Goal: Transaction & Acquisition: Purchase product/service

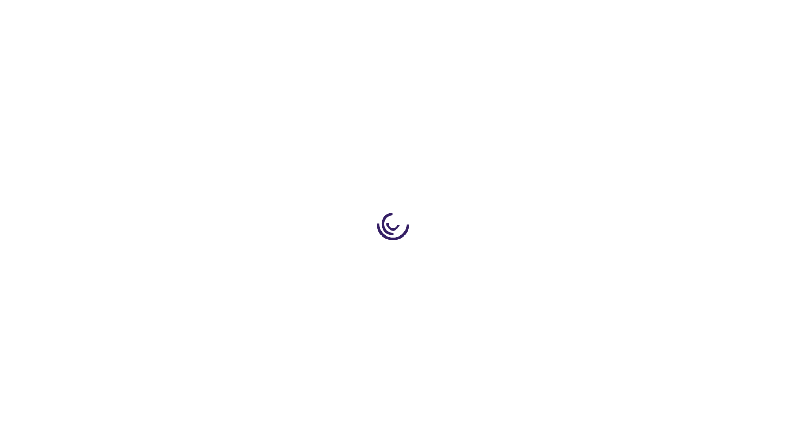
type input "0"
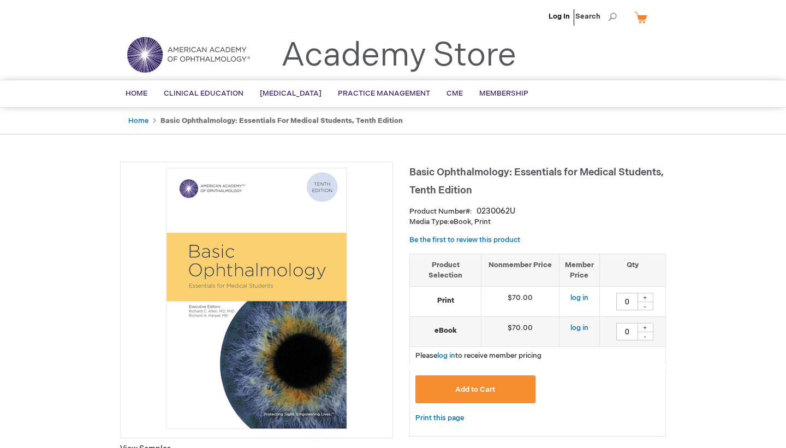
scroll to position [5, 0]
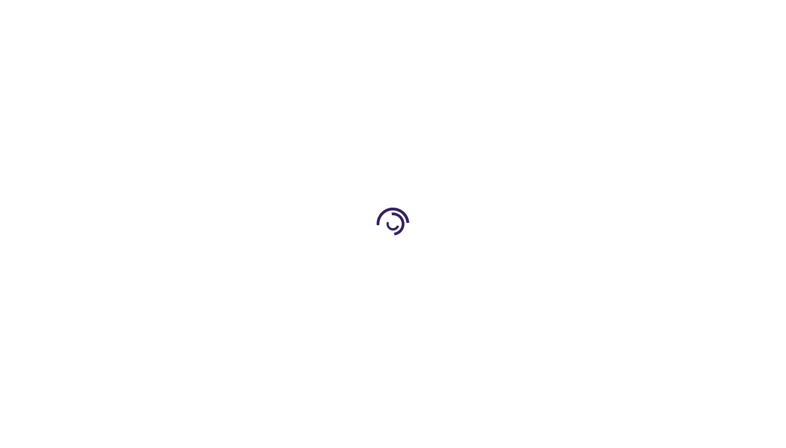
type input "0"
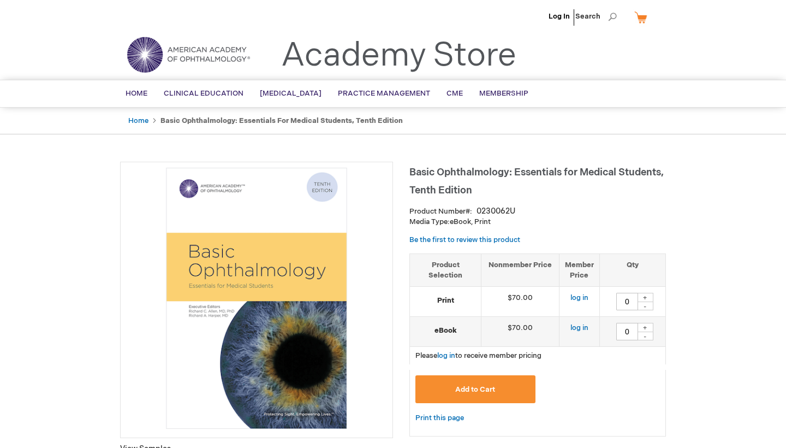
click at [648, 294] on div "+" at bounding box center [645, 297] width 16 height 9
type input "1"
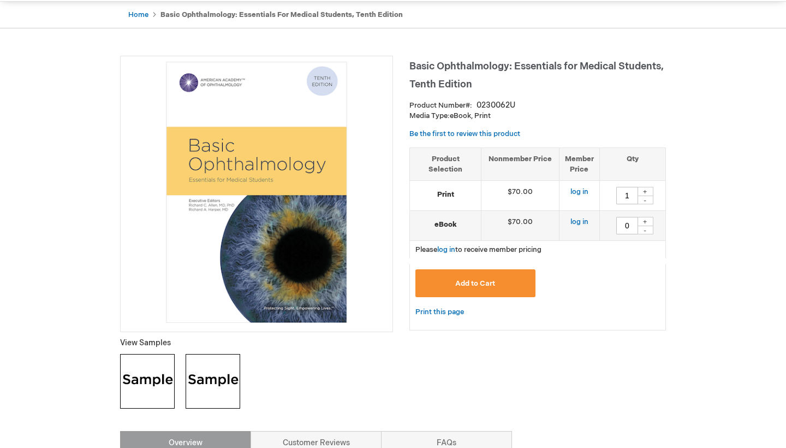
scroll to position [110, 0]
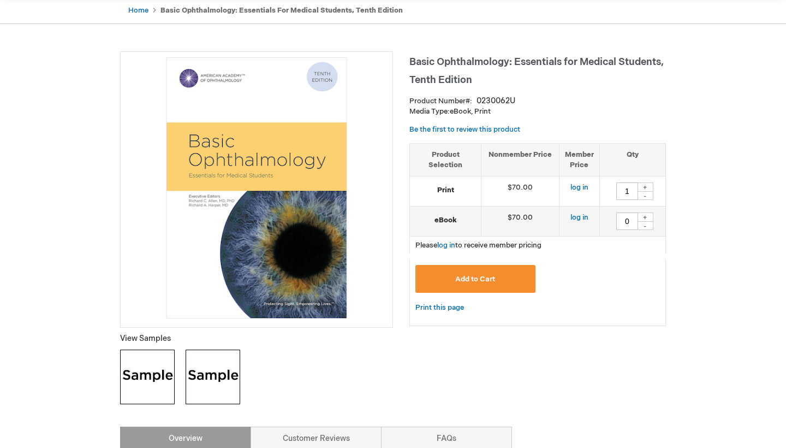
click at [523, 287] on button "Add to Cart" at bounding box center [475, 279] width 120 height 28
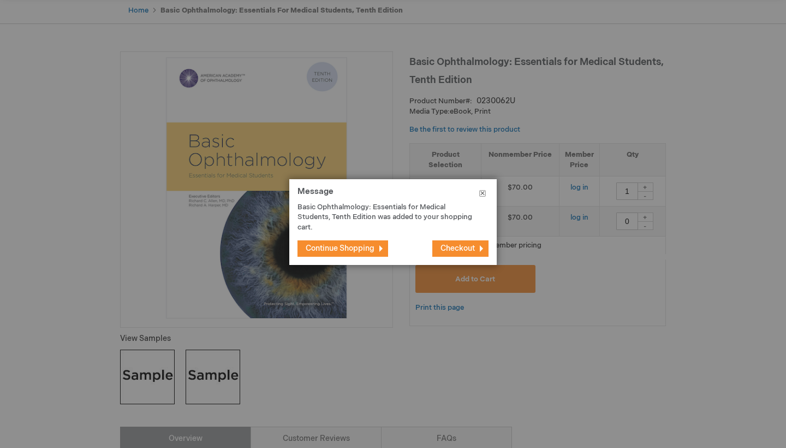
click at [485, 193] on button "Close" at bounding box center [482, 195] width 28 height 33
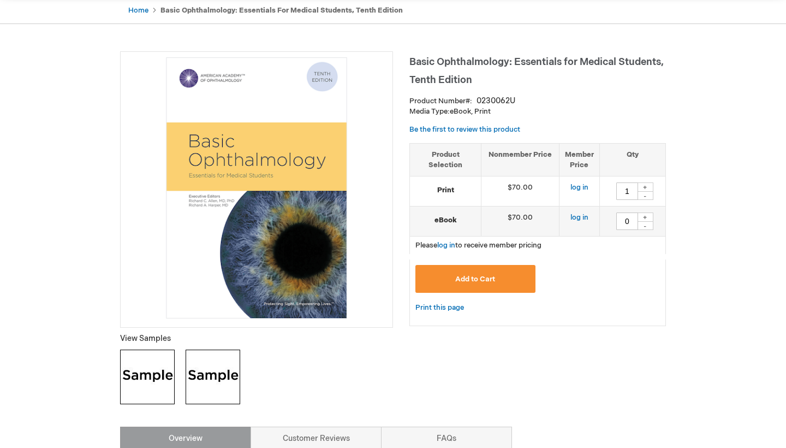
click at [512, 276] on button "Add to Cart" at bounding box center [475, 279] width 120 height 28
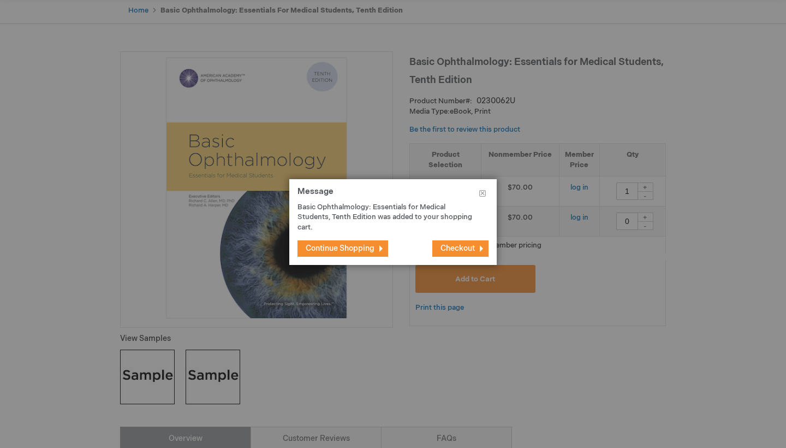
click at [462, 249] on span "Checkout" at bounding box center [457, 247] width 34 height 9
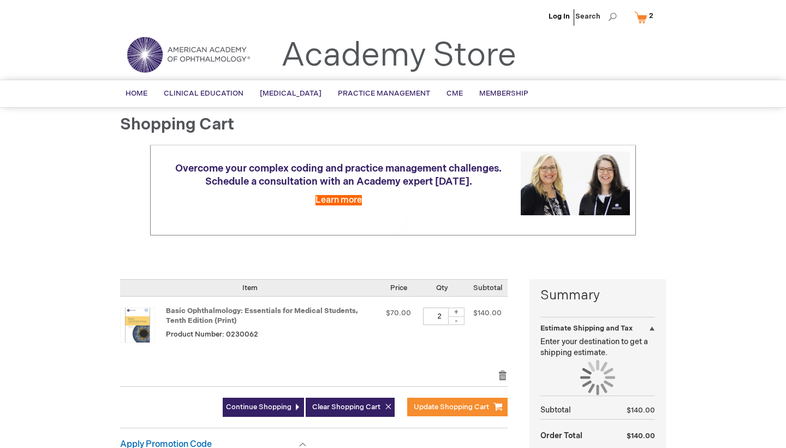
select select "US"
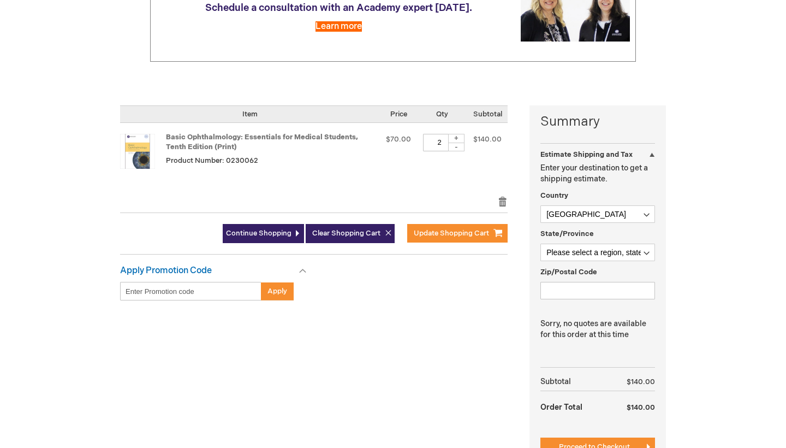
scroll to position [174, 0]
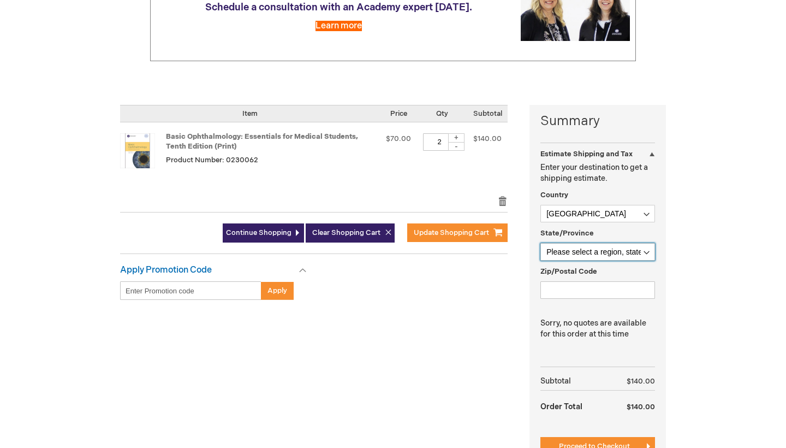
select select "61"
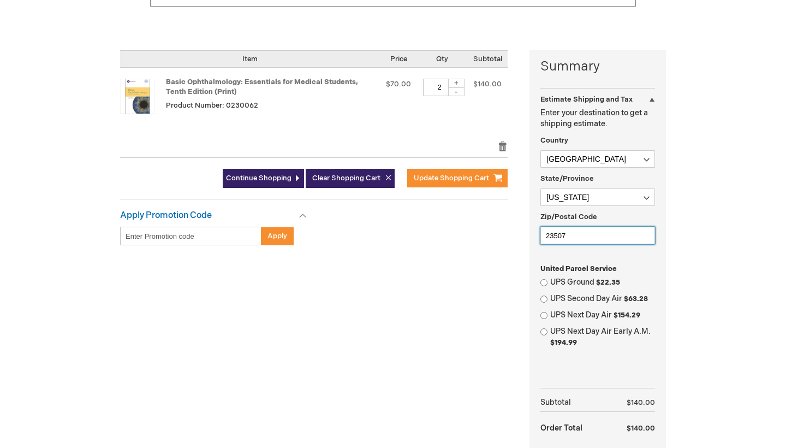
scroll to position [202, 0]
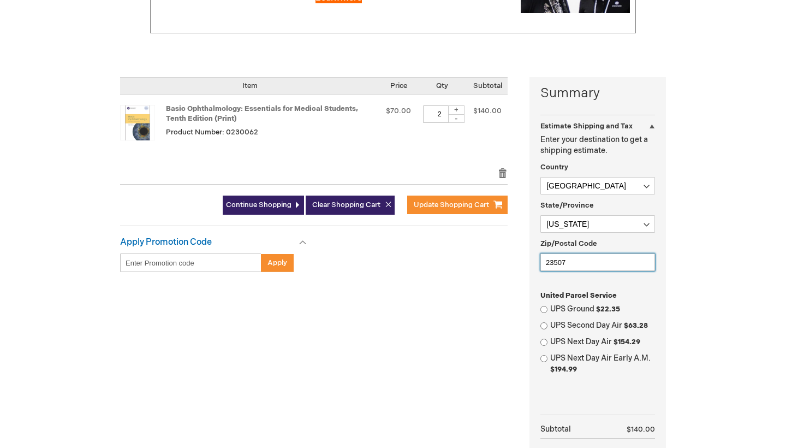
type input "23507"
click at [457, 119] on div "-" at bounding box center [456, 118] width 16 height 9
type input "1"
click at [438, 305] on div "Summary Estimate Shipping and Tax Estimate Shipping and Tax Enter your destinat…" at bounding box center [393, 304] width 546 height 454
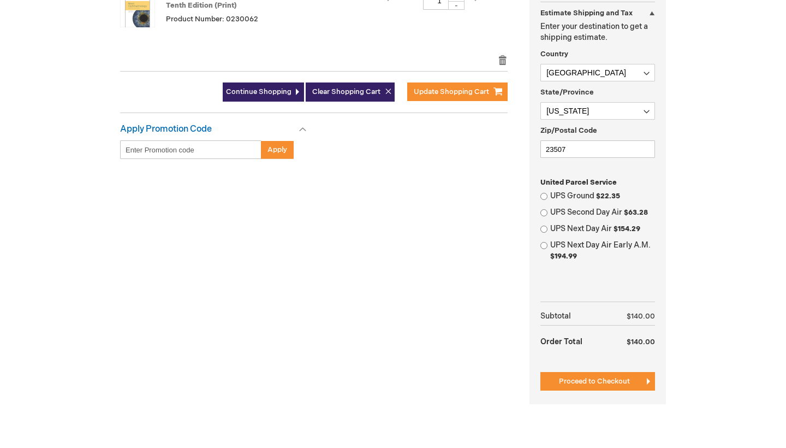
scroll to position [315, 0]
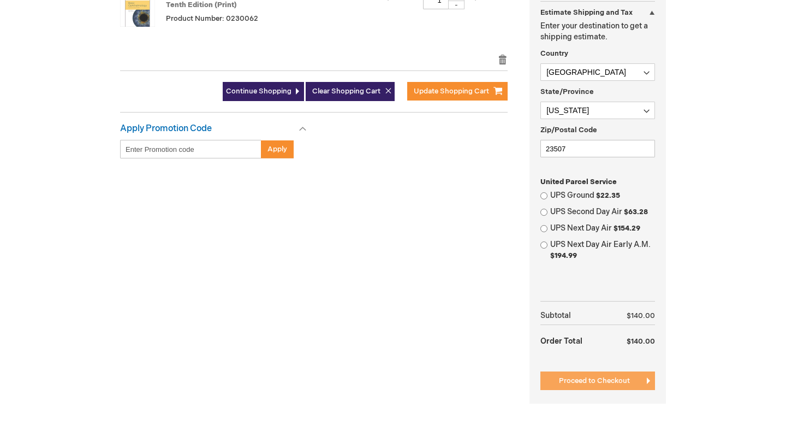
click at [565, 377] on span "Proceed to Checkout" at bounding box center [594, 380] width 71 height 9
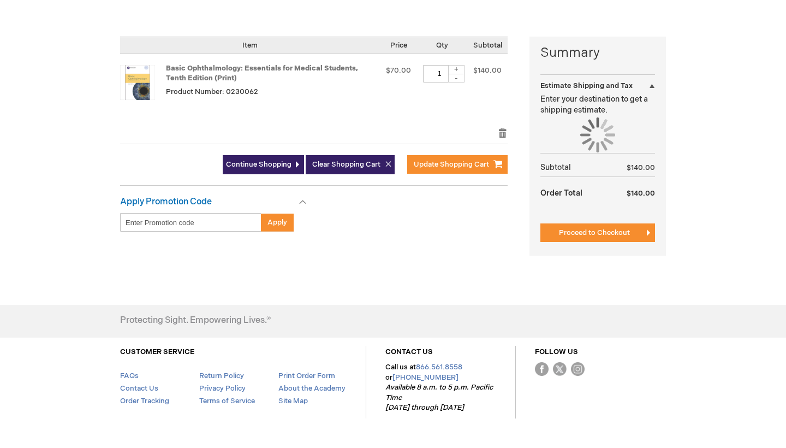
select select "US"
select select "61"
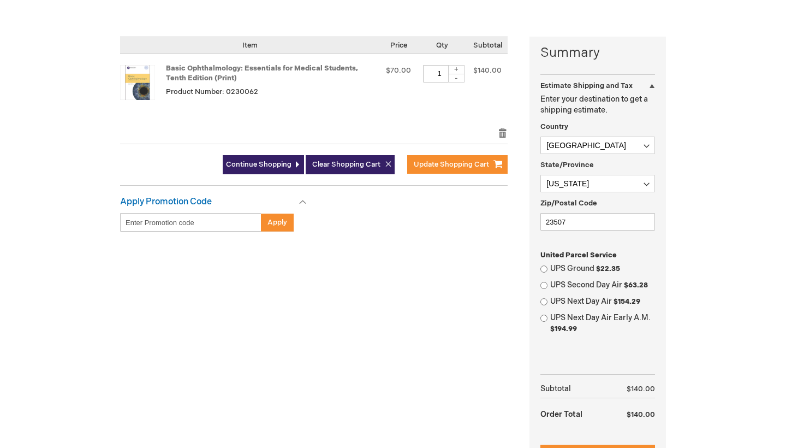
click at [461, 74] on div "-" at bounding box center [456, 78] width 16 height 9
click at [460, 65] on div "+" at bounding box center [456, 69] width 16 height 9
type input "1"
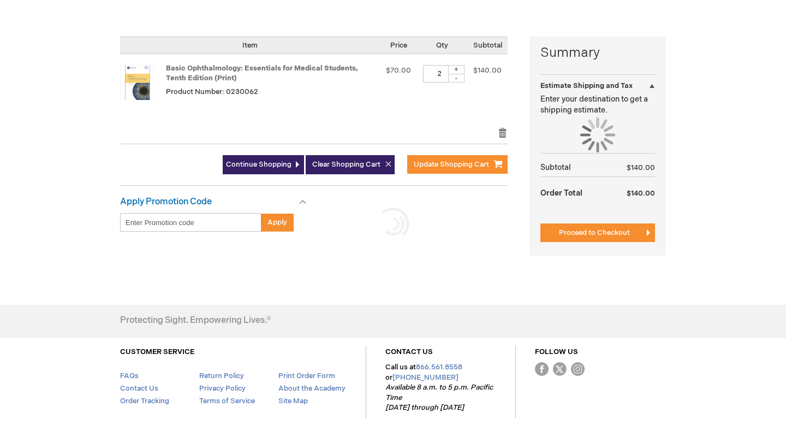
select select "US"
select select "61"
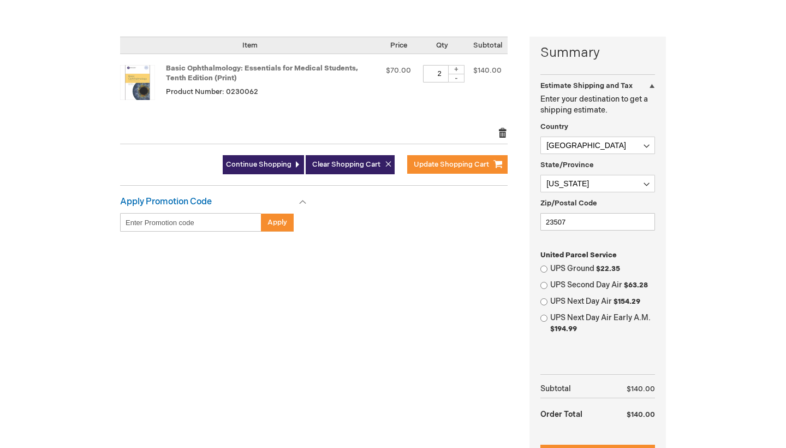
click at [505, 129] on link "Remove item" at bounding box center [503, 132] width 10 height 11
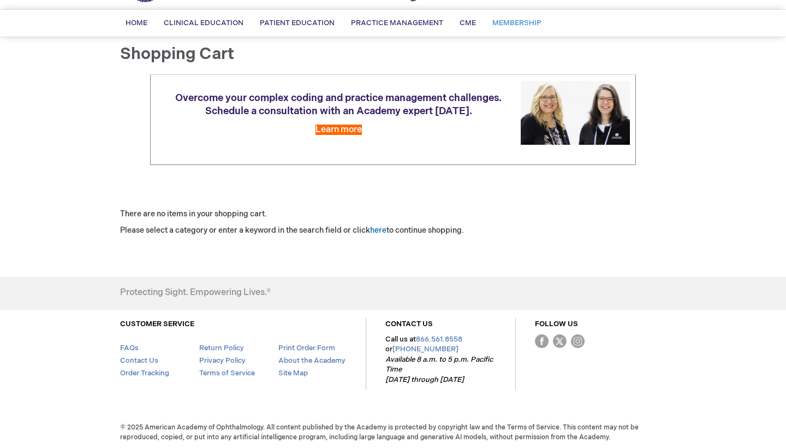
scroll to position [70, 0]
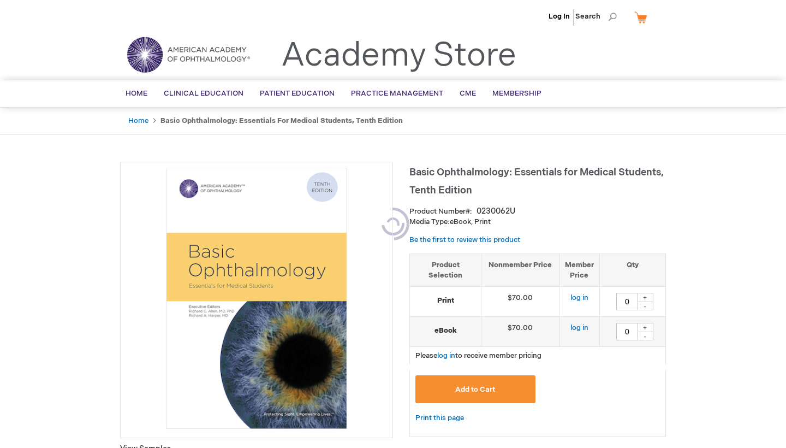
type input "0"
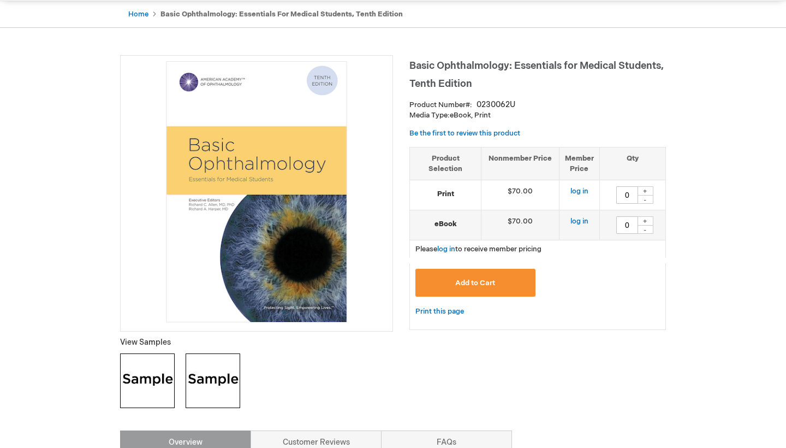
scroll to position [108, 0]
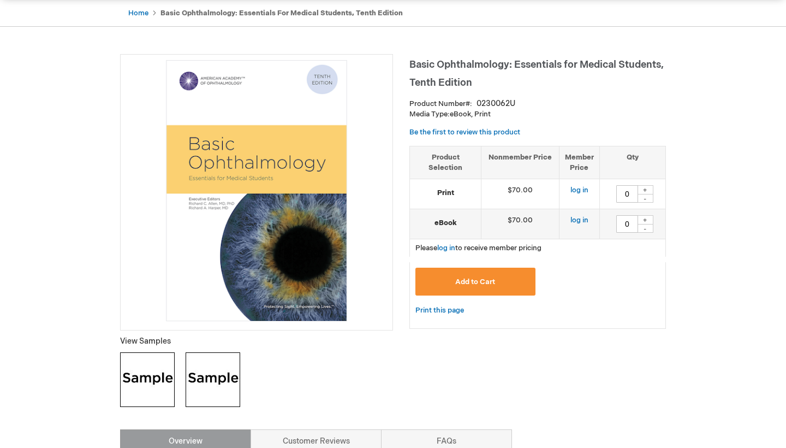
click at [646, 189] on div "+" at bounding box center [645, 189] width 16 height 9
type input "1"
click at [517, 285] on button "Add to Cart" at bounding box center [475, 281] width 120 height 28
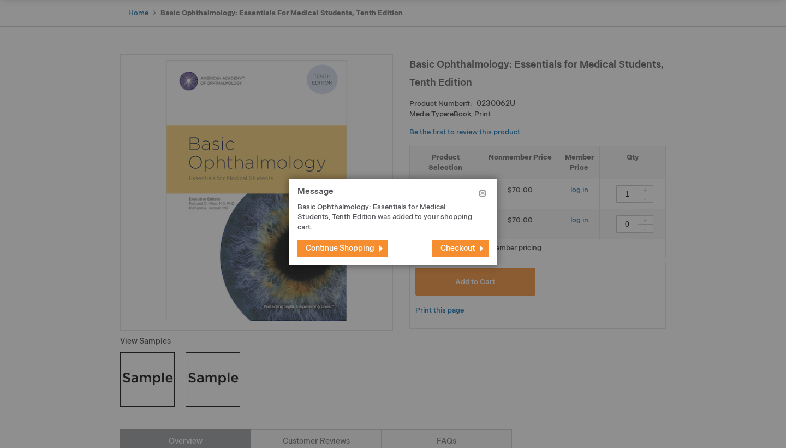
click at [473, 249] on span "Checkout" at bounding box center [457, 247] width 34 height 9
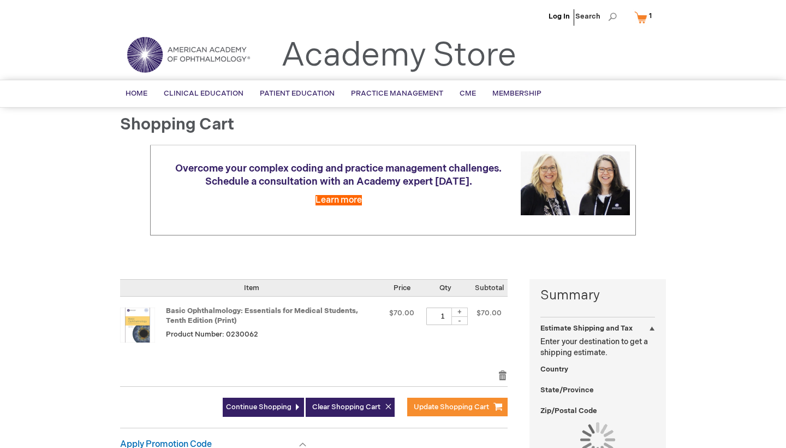
select select "US"
select select "61"
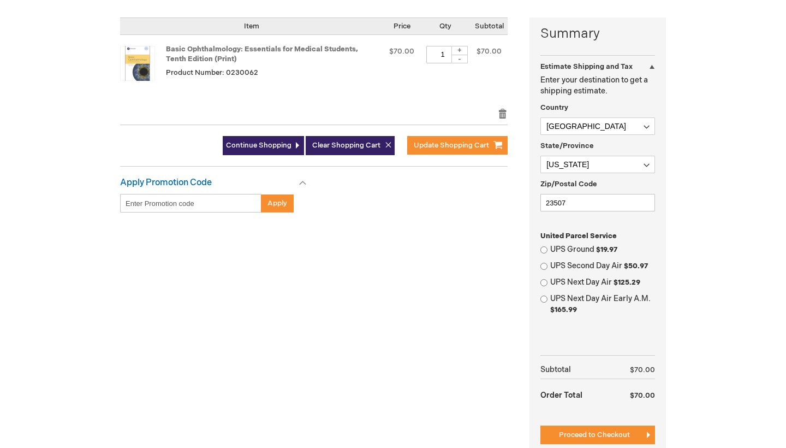
scroll to position [264, 0]
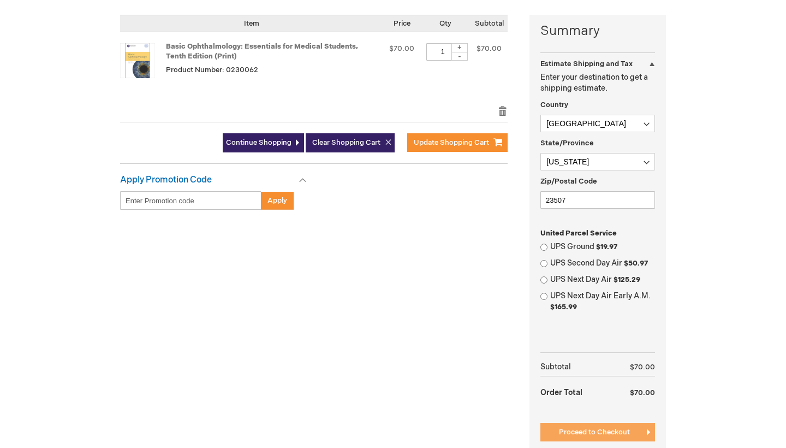
click at [551, 425] on button "Proceed to Checkout" at bounding box center [597, 431] width 115 height 19
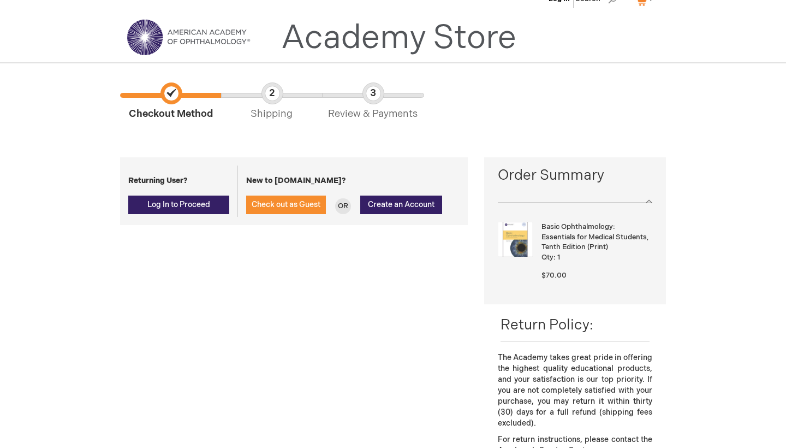
scroll to position [13, 0]
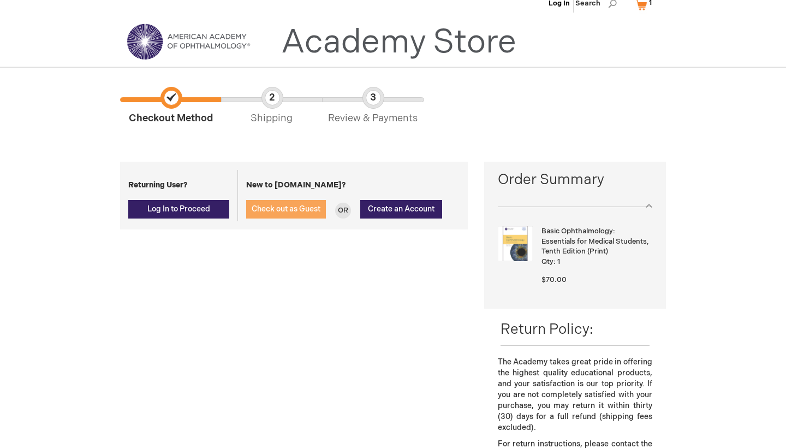
click at [286, 209] on span "Check out as Guest" at bounding box center [286, 208] width 69 height 9
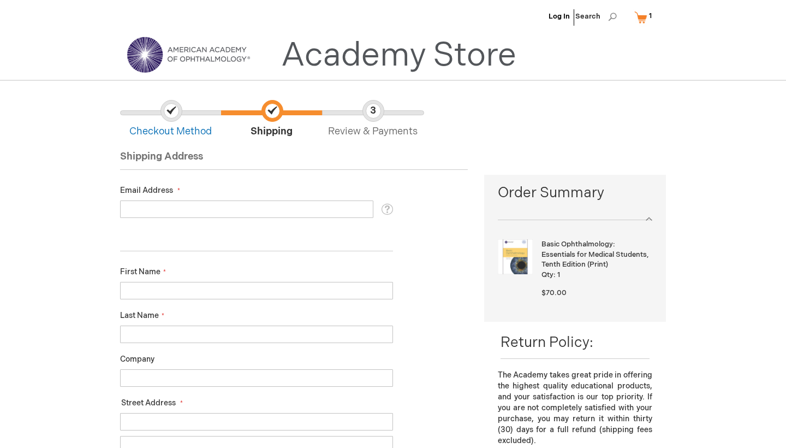
click at [286, 209] on input "Email Address" at bounding box center [246, 208] width 253 height 17
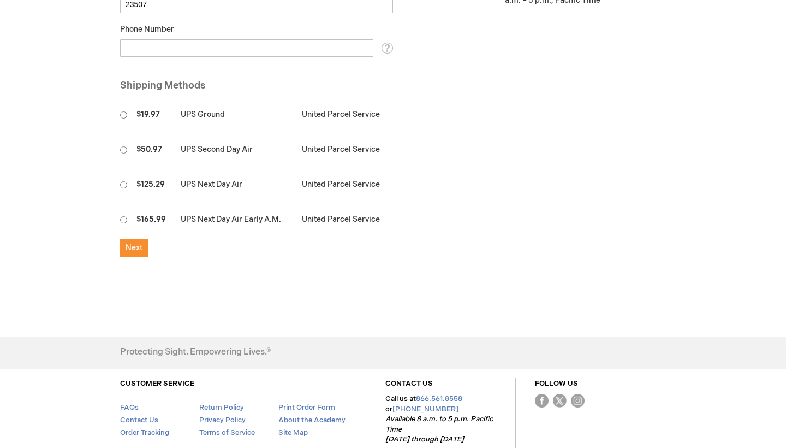
scroll to position [620, 0]
click at [139, 243] on span "Next" at bounding box center [134, 247] width 17 height 9
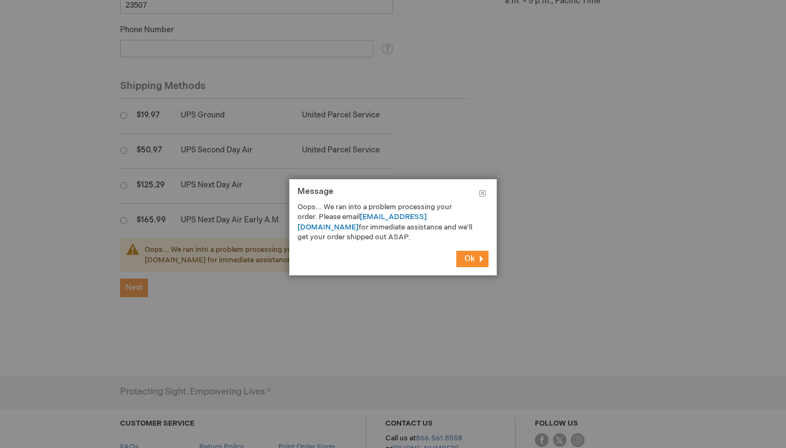
click at [471, 257] on span "Ok" at bounding box center [470, 258] width 10 height 9
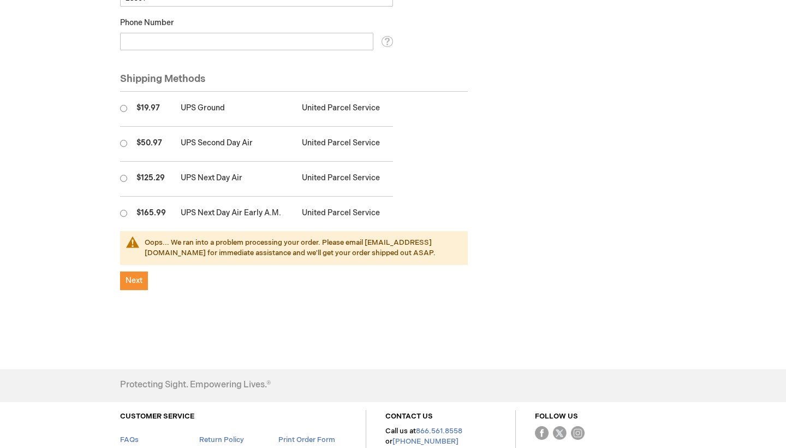
scroll to position [626, 0]
